Goal: Navigation & Orientation: Find specific page/section

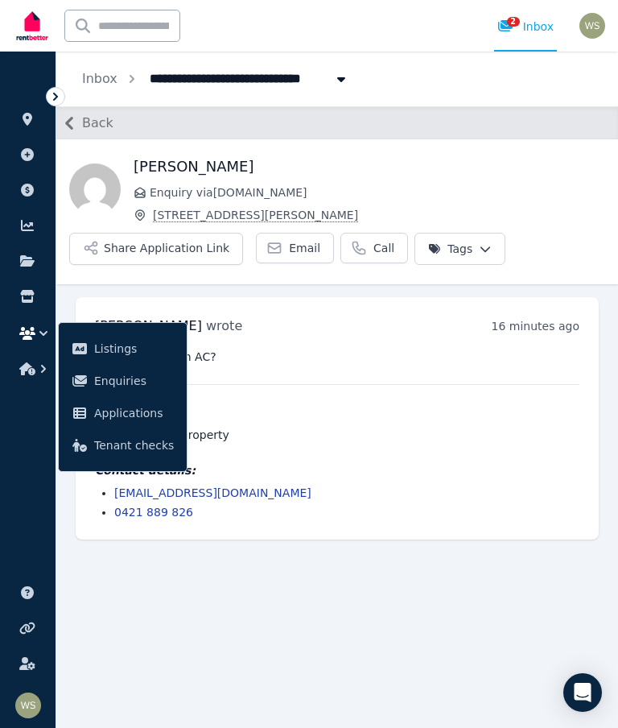
scroll to position [64, 0]
click at [193, 233] on button "Share Application Link" at bounding box center [156, 249] width 174 height 32
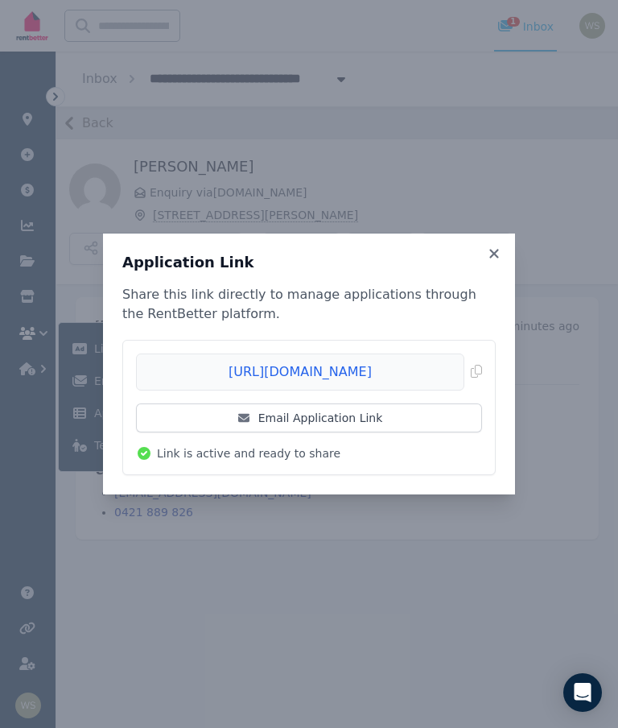
click at [423, 416] on link "Email Application Link" at bounding box center [309, 417] width 346 height 29
click at [502, 250] on icon at bounding box center [494, 253] width 16 height 14
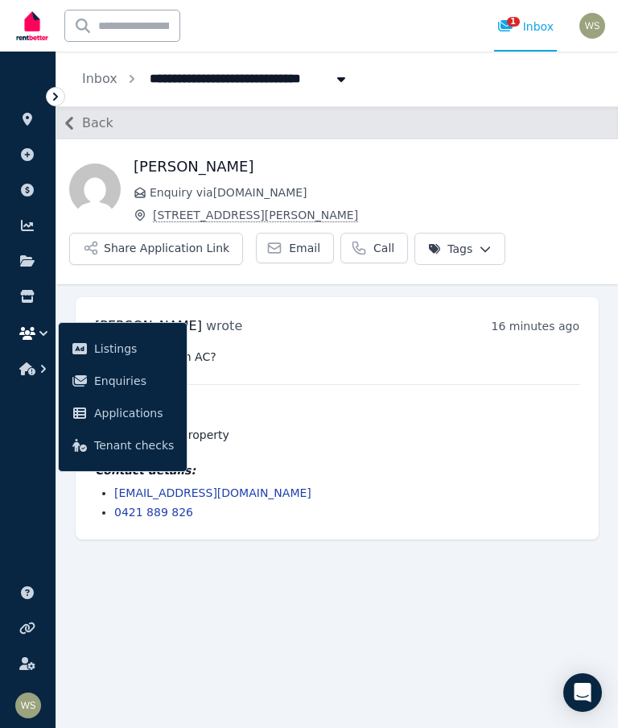
click at [225, 573] on main "Back [PERSON_NAME] Enquiry via [DOMAIN_NAME] [STREET_ADDRESS][PERSON_NAME] Appl…" at bounding box center [337, 417] width 562 height 622
click at [518, 17] on span "1" at bounding box center [513, 22] width 13 height 10
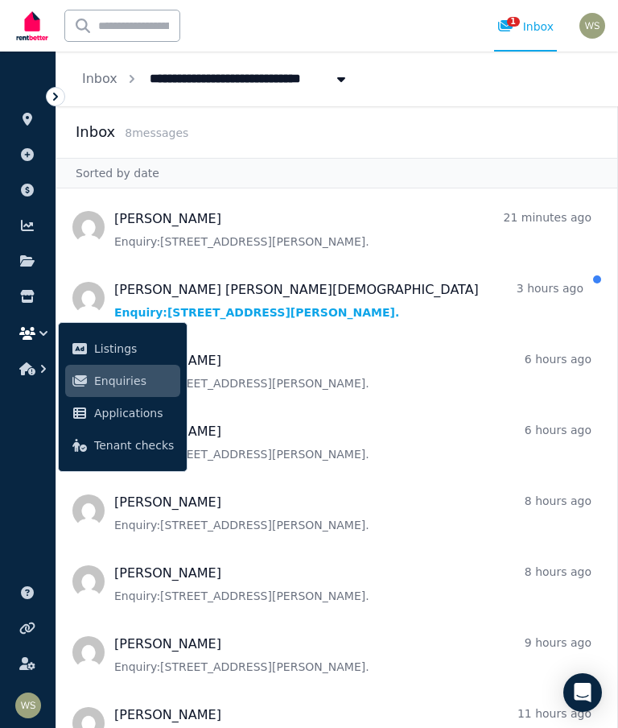
click at [155, 304] on span "Message list" at bounding box center [336, 298] width 561 height 64
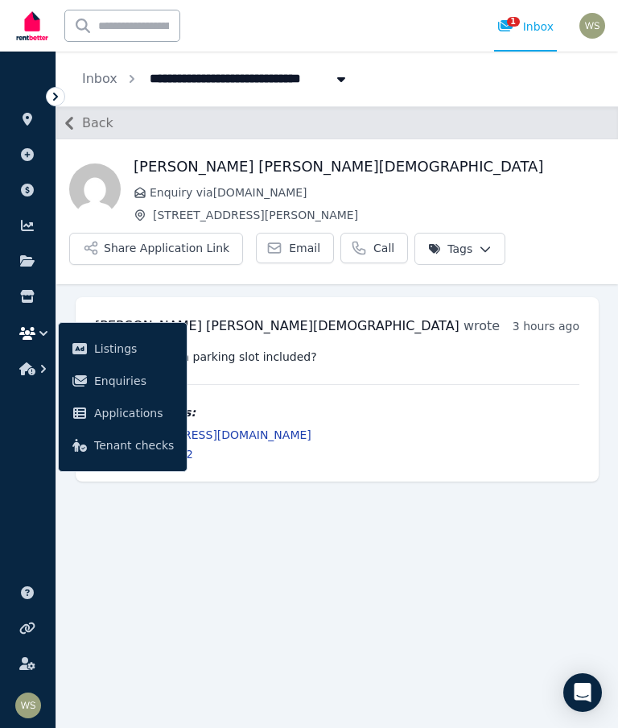
scroll to position [64, 0]
click at [21, 325] on button "button" at bounding box center [28, 333] width 30 height 29
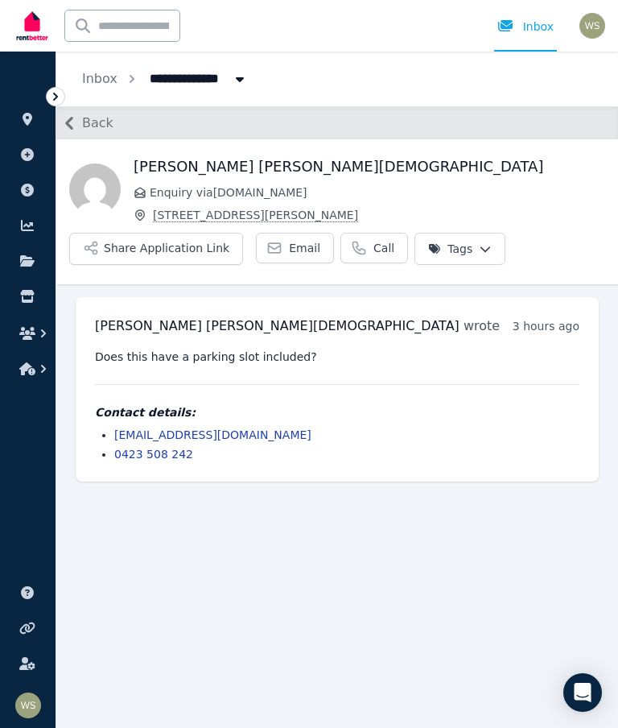
click at [20, 332] on icon "button" at bounding box center [27, 333] width 16 height 13
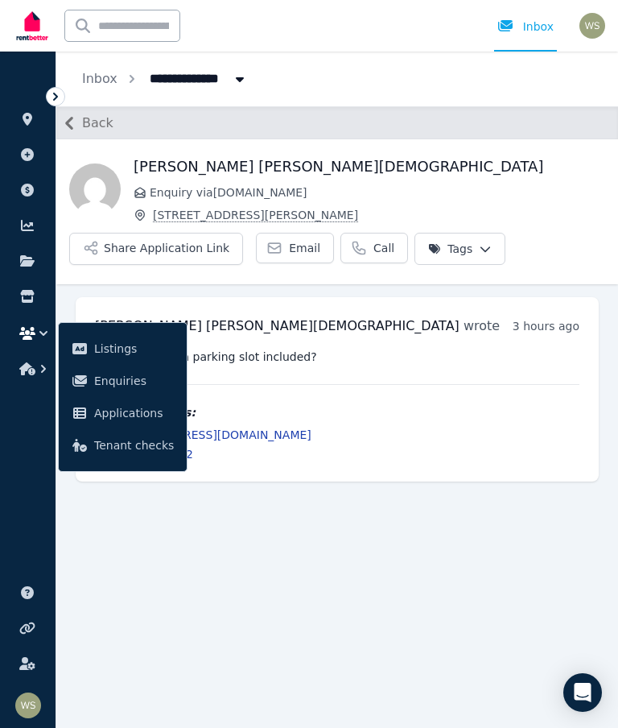
click at [97, 389] on span "Enquiries" at bounding box center [134, 380] width 80 height 19
click at [205, 598] on main "Back Renz Cyrus Evangelista Enquiry via RealEstate.com.au 3/60 Forrest Avenue, …" at bounding box center [337, 417] width 562 height 622
click at [90, 450] on link "Tenant checks" at bounding box center [122, 445] width 115 height 32
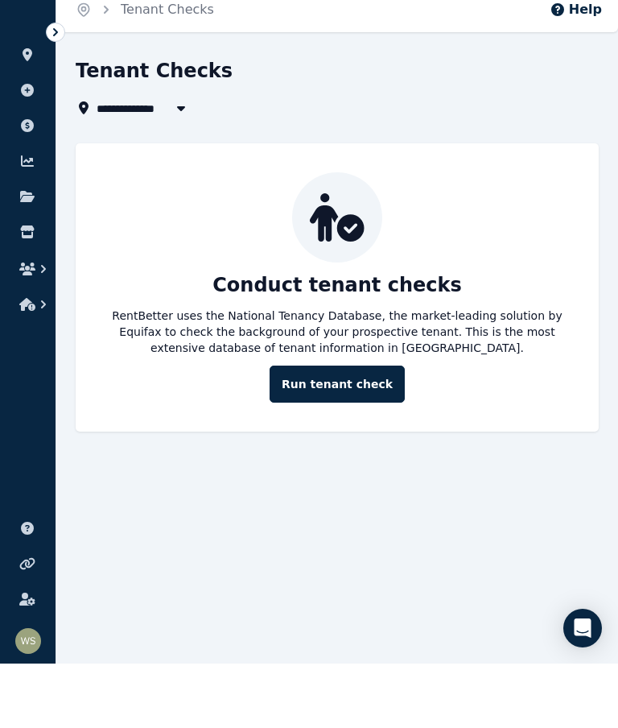
click at [27, 327] on icon "button" at bounding box center [27, 333] width 16 height 13
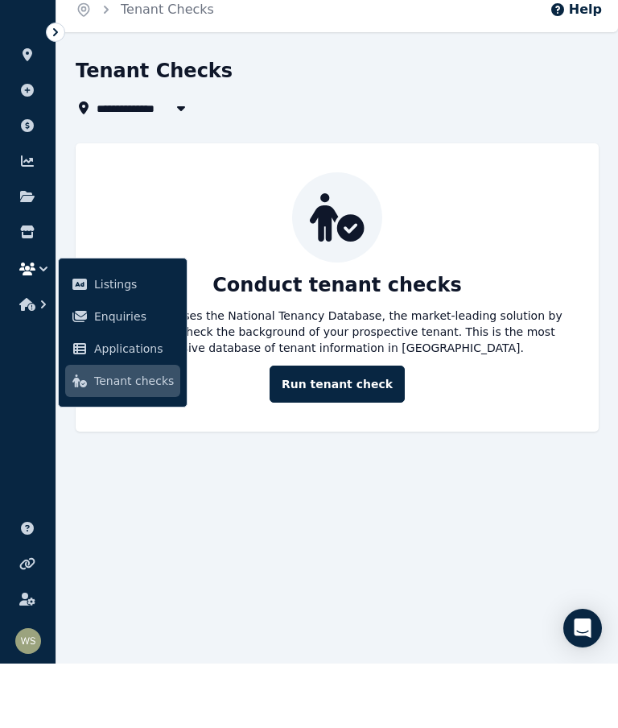
click at [107, 371] on span "Enquiries" at bounding box center [134, 380] width 80 height 19
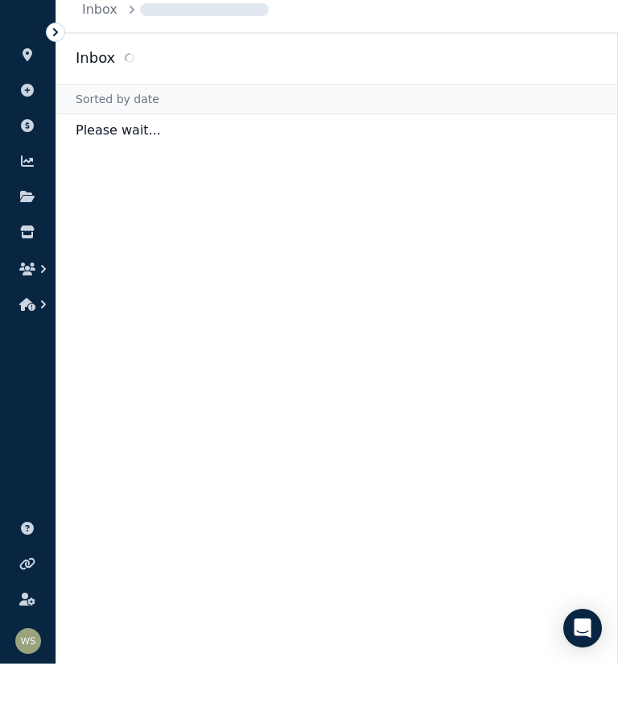
scroll to position [64, 0]
